Goal: Task Accomplishment & Management: Manage account settings

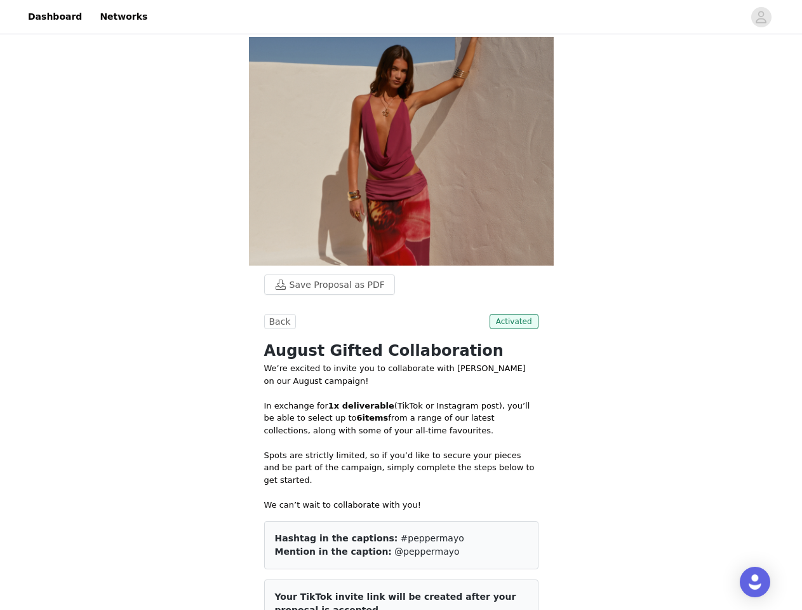
click at [401, 533] on span "#peppermayo" at bounding box center [433, 538] width 64 height 10
click at [401, 17] on div at bounding box center [449, 17] width 589 height 29
click at [762, 17] on icon "avatar" at bounding box center [761, 17] width 12 height 20
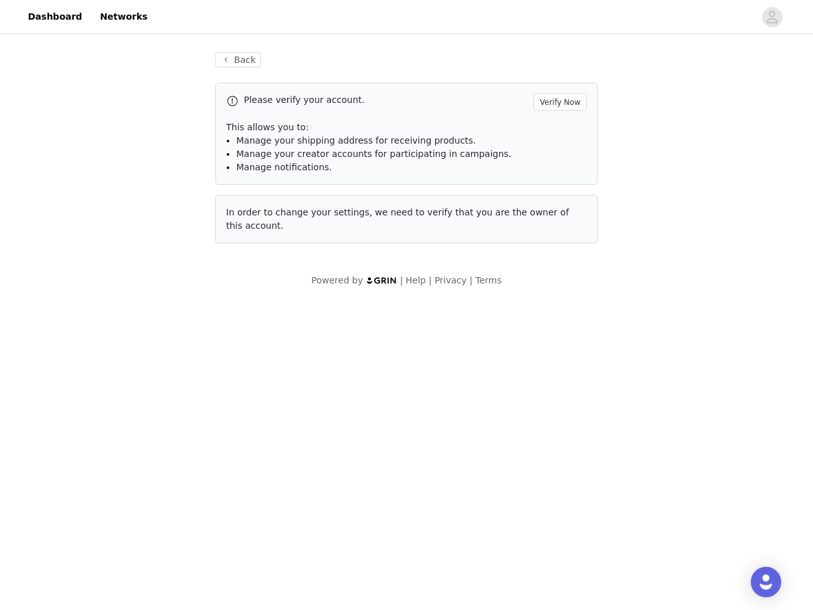
click at [323, 70] on div "Back Please verify your account. Verify Now This allows you to: Manage your shi…" at bounding box center [406, 148] width 413 height 222
click at [278, 107] on div "Please verify your account. Verify Now" at bounding box center [406, 101] width 361 height 17
click at [516, 107] on div "Please verify your account. Verify Now" at bounding box center [406, 101] width 361 height 17
click at [401, 459] on body "Dashboard Networks Back Please verify your account. Verify Now This allows you …" at bounding box center [406, 305] width 813 height 610
click at [499, 434] on body "Dashboard Networks Back Please verify your account. Verify Now This allows you …" at bounding box center [406, 305] width 813 height 610
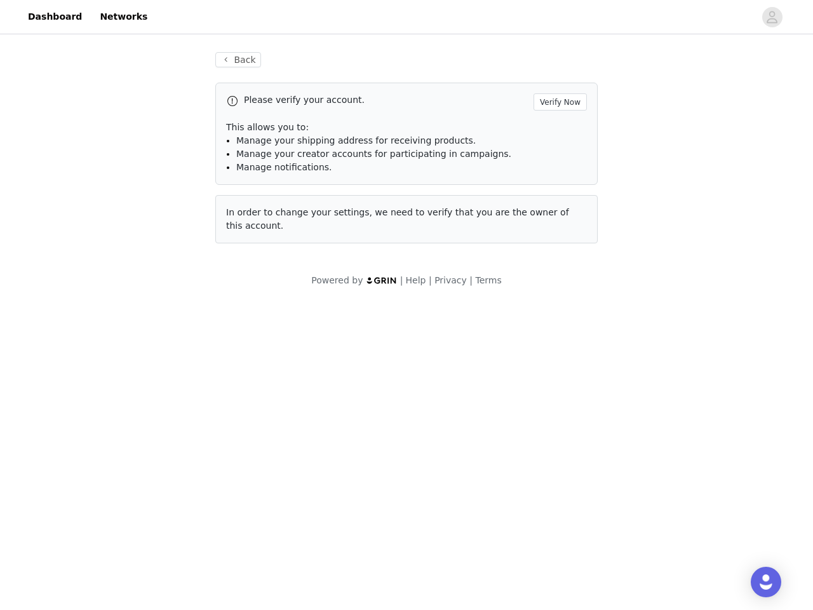
click at [515, 542] on body "Dashboard Networks Back Please verify your account. Verify Now This allows you …" at bounding box center [406, 305] width 813 height 610
